Goal: Information Seeking & Learning: Understand process/instructions

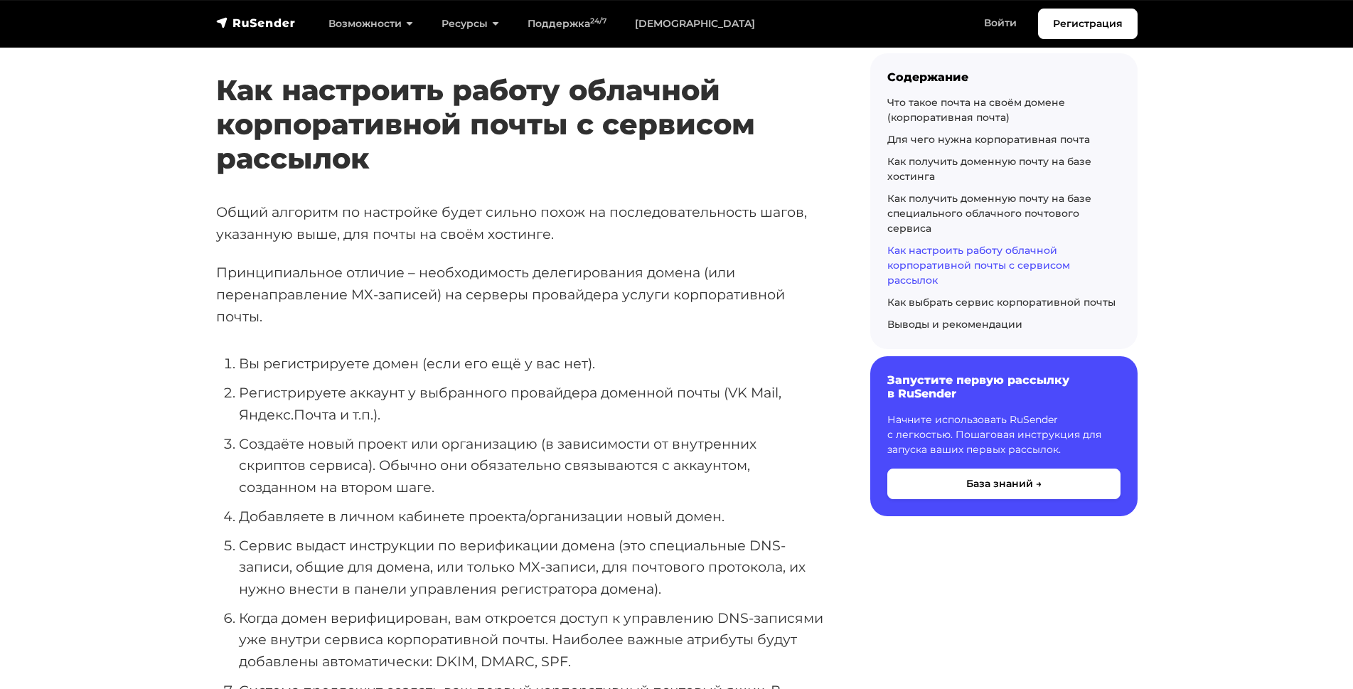
scroll to position [12545, 0]
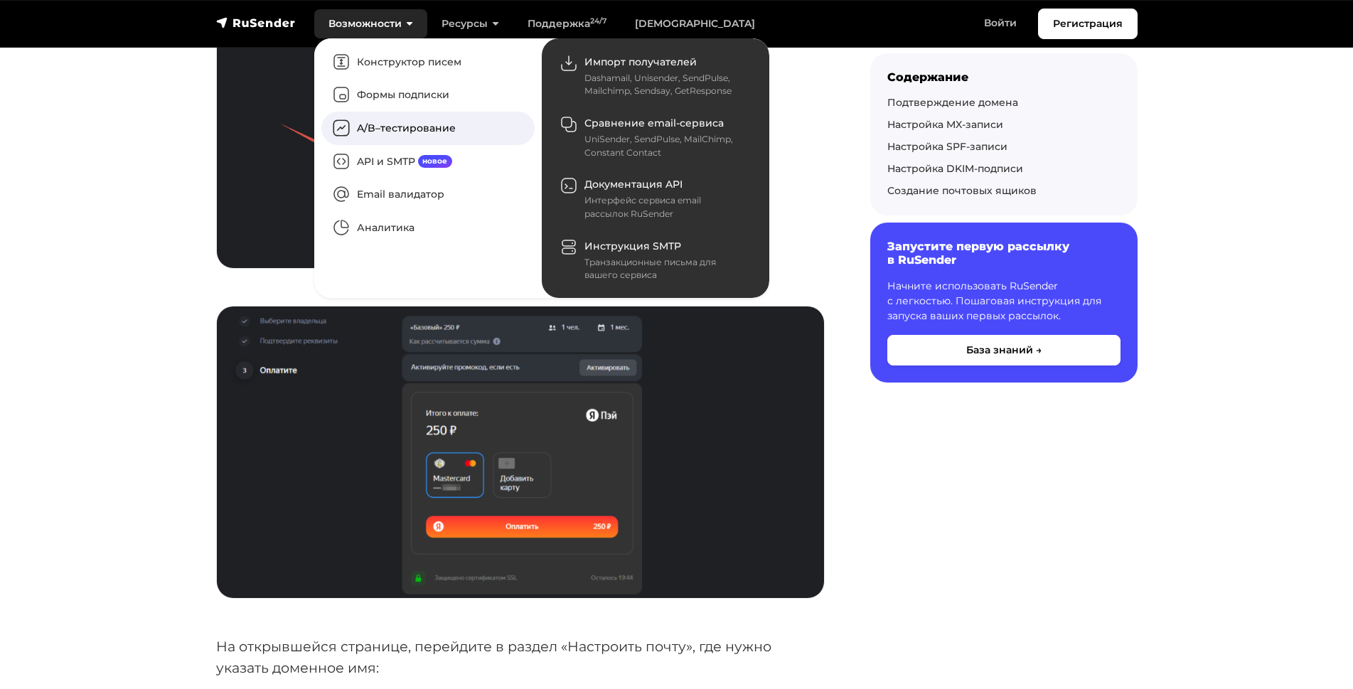
scroll to position [703, 0]
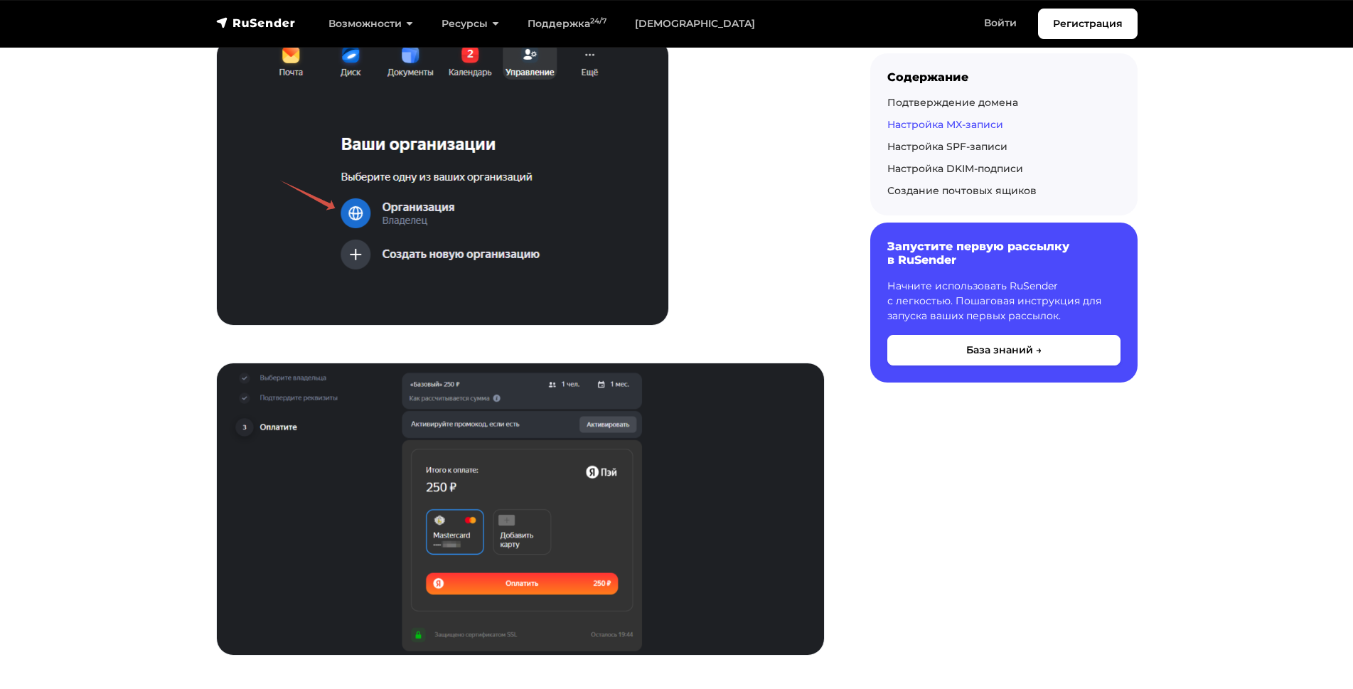
click at [910, 122] on link "Настройка MX-записи" at bounding box center [945, 124] width 116 height 13
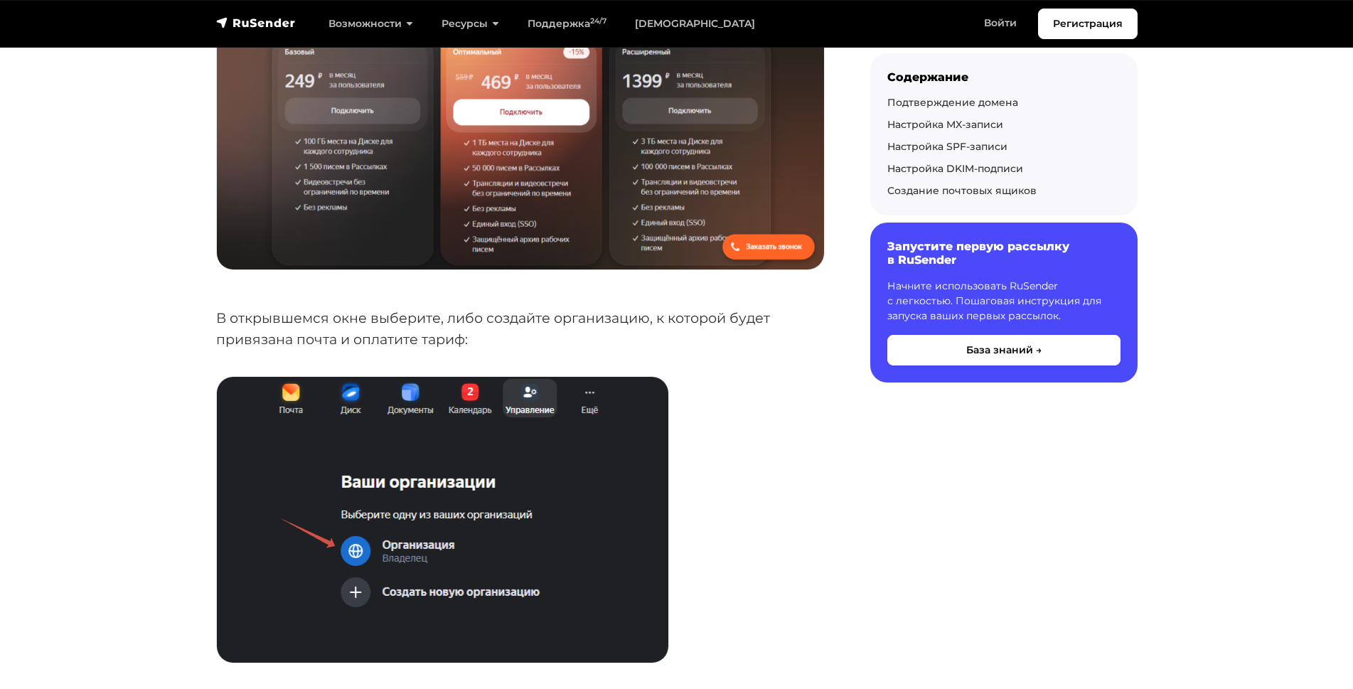
scroll to position [411, 0]
